Goal: Task Accomplishment & Management: Manage account settings

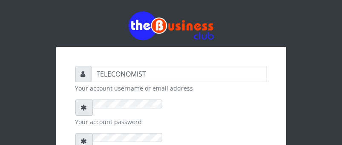
checkbox input "true"
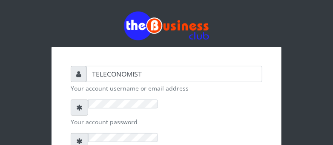
checkbox input "true"
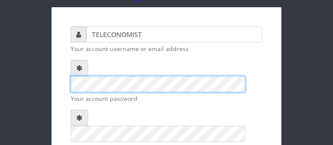
scroll to position [130, 0]
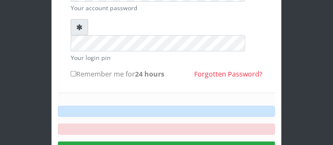
click at [74, 71] on input "Remember me for 24 hours" at bounding box center [74, 74] width 6 height 6
checkbox input "true"
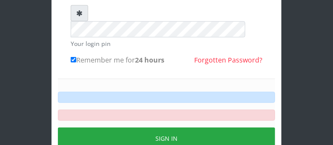
scroll to position [153, 0]
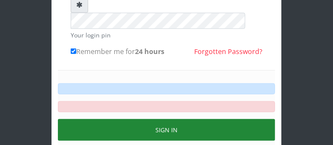
click at [214, 119] on button "Sign in" at bounding box center [166, 130] width 217 height 22
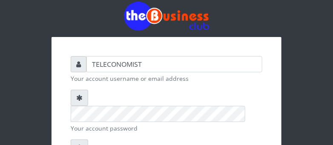
scroll to position [0, 0]
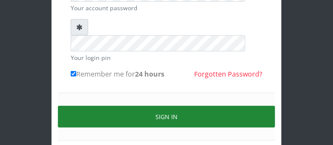
click at [242, 106] on button "Sign in" at bounding box center [166, 117] width 217 height 22
